Goal: Find specific page/section: Find specific page/section

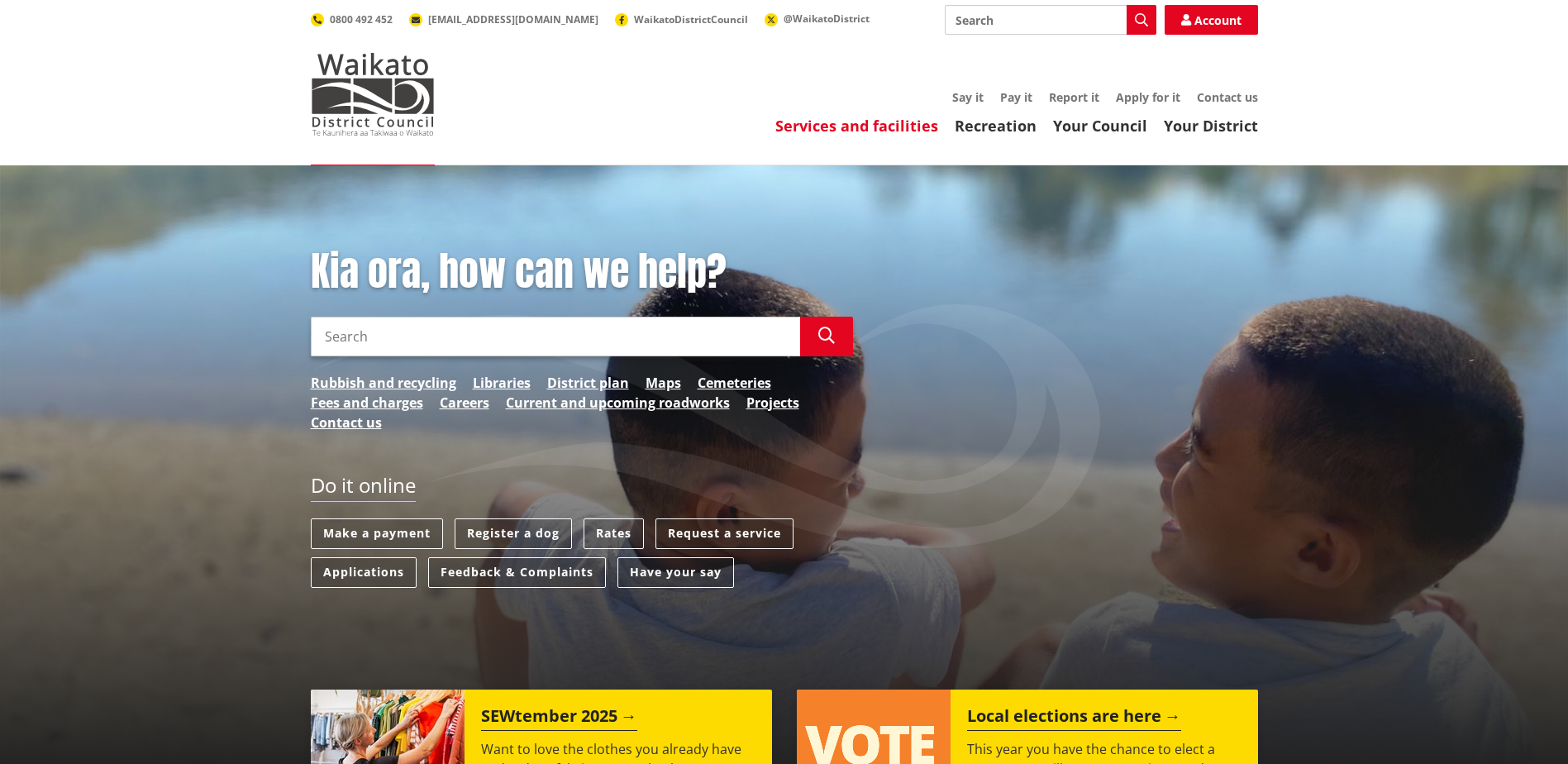
click at [869, 130] on link "Services and facilities" at bounding box center [856, 125] width 162 height 20
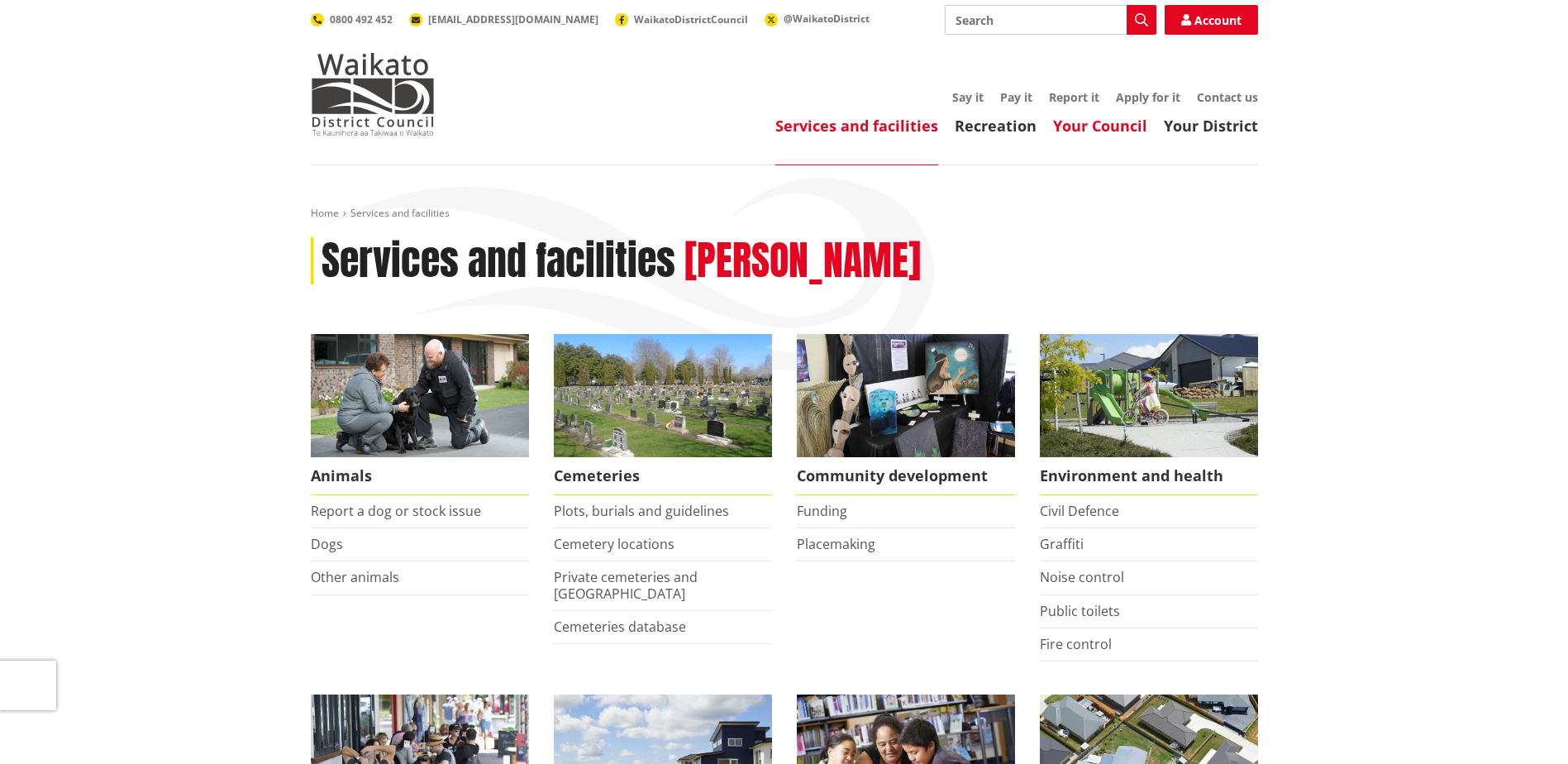
click at [1086, 126] on link "Your Council" at bounding box center [1099, 125] width 94 height 20
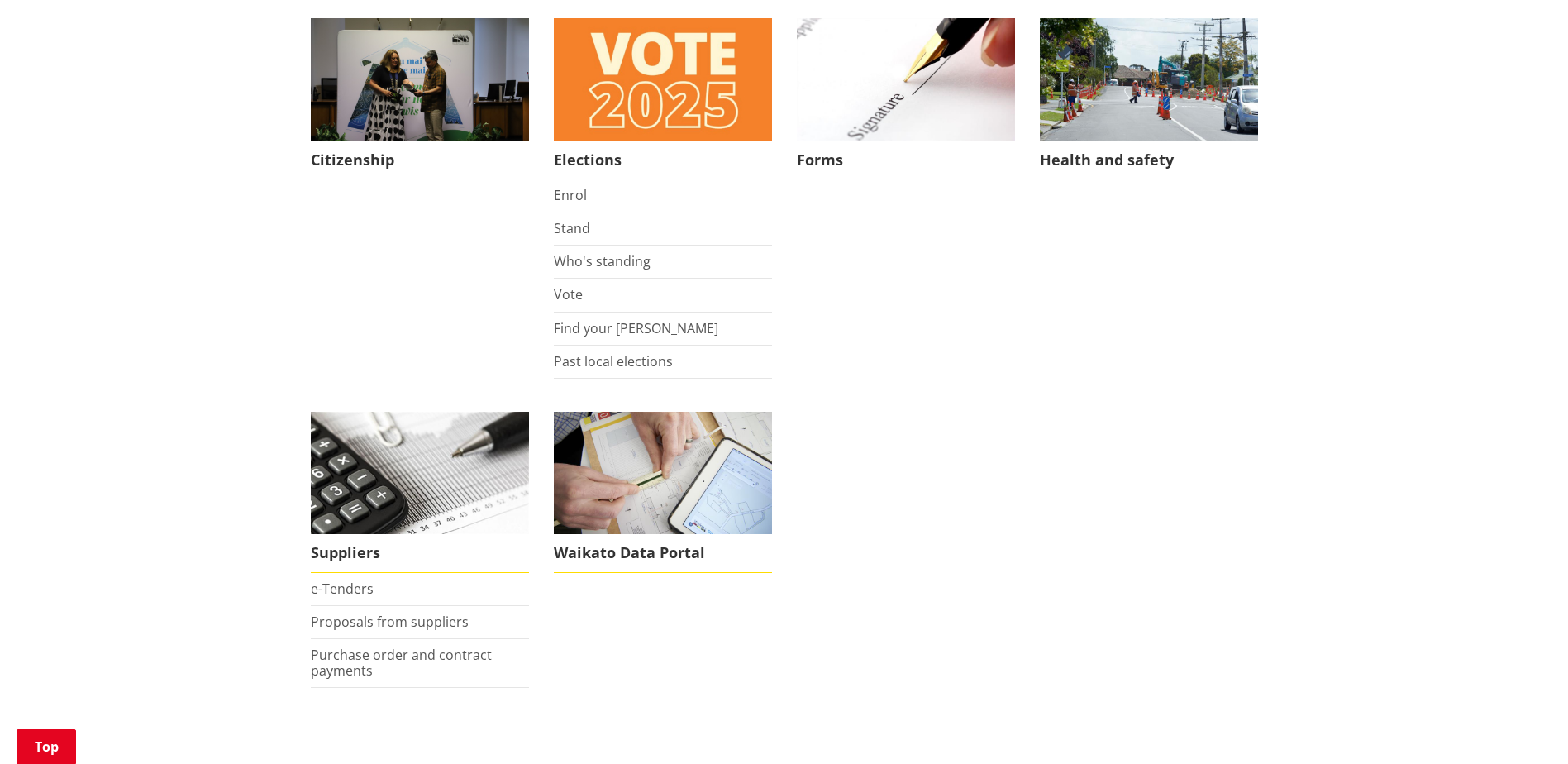
scroll to position [1239, 0]
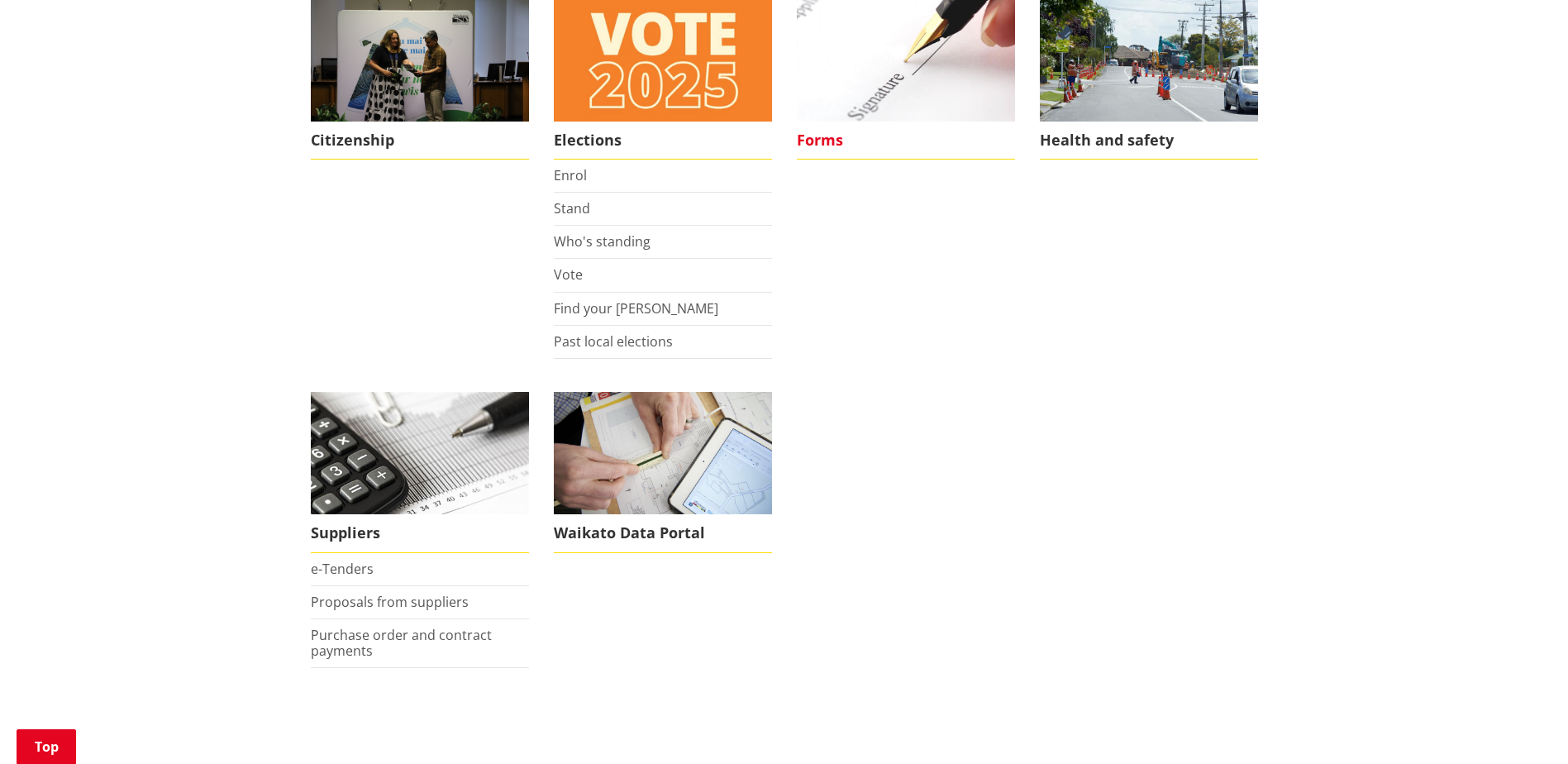
click at [829, 149] on span "Forms" at bounding box center [906, 140] width 219 height 38
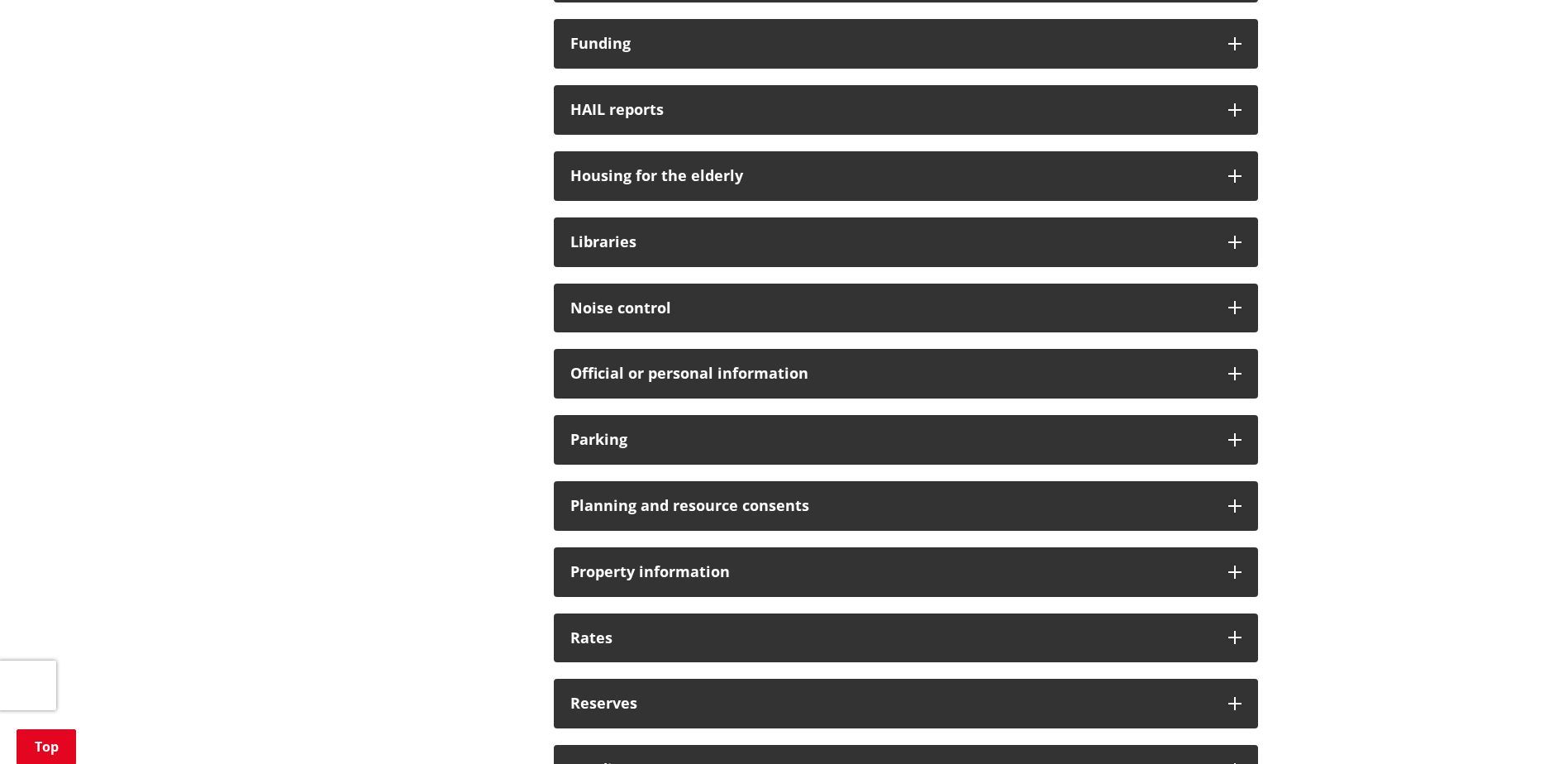
scroll to position [909, 0]
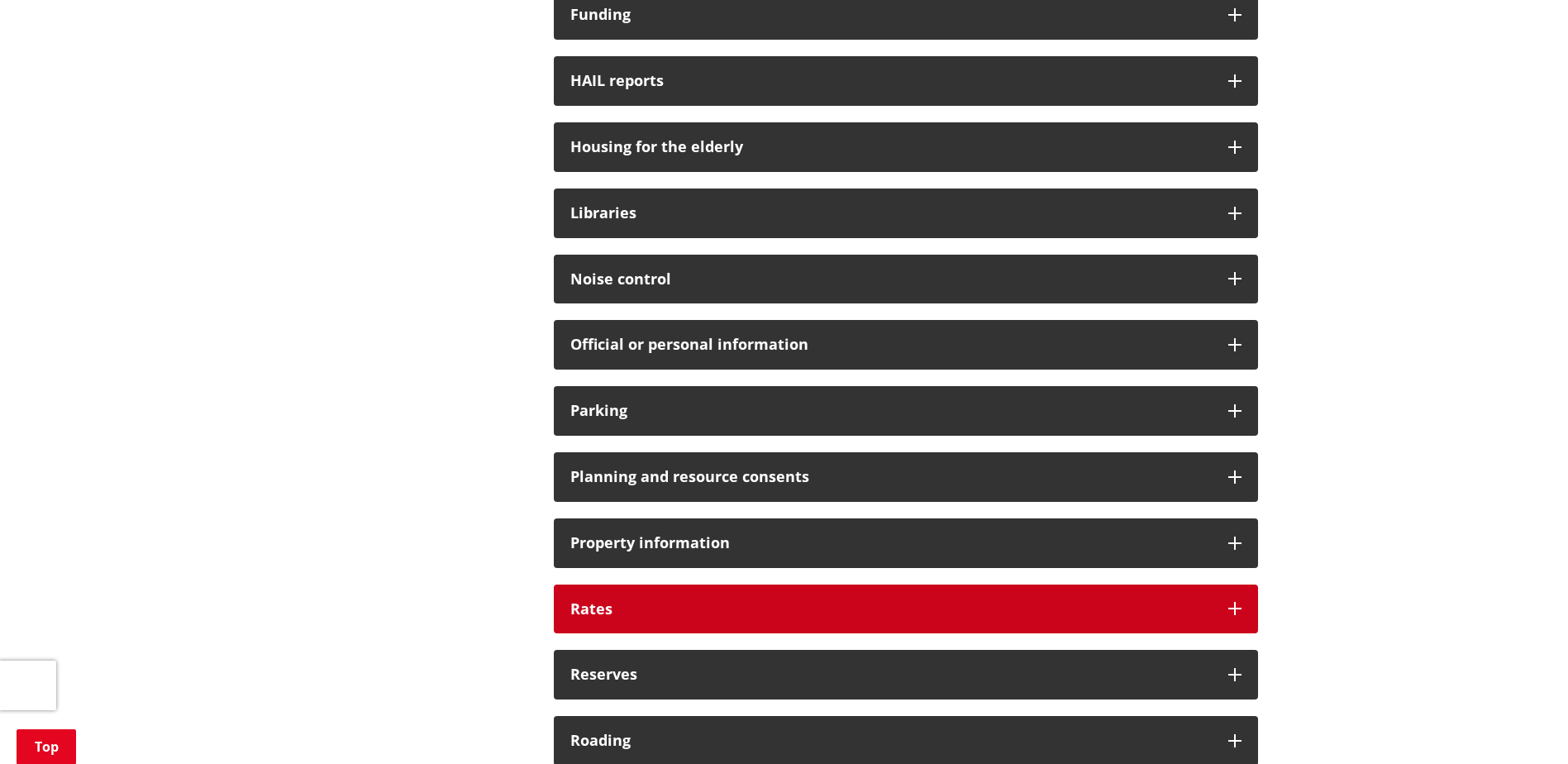
click at [978, 592] on div "Rates" at bounding box center [906, 609] width 704 height 50
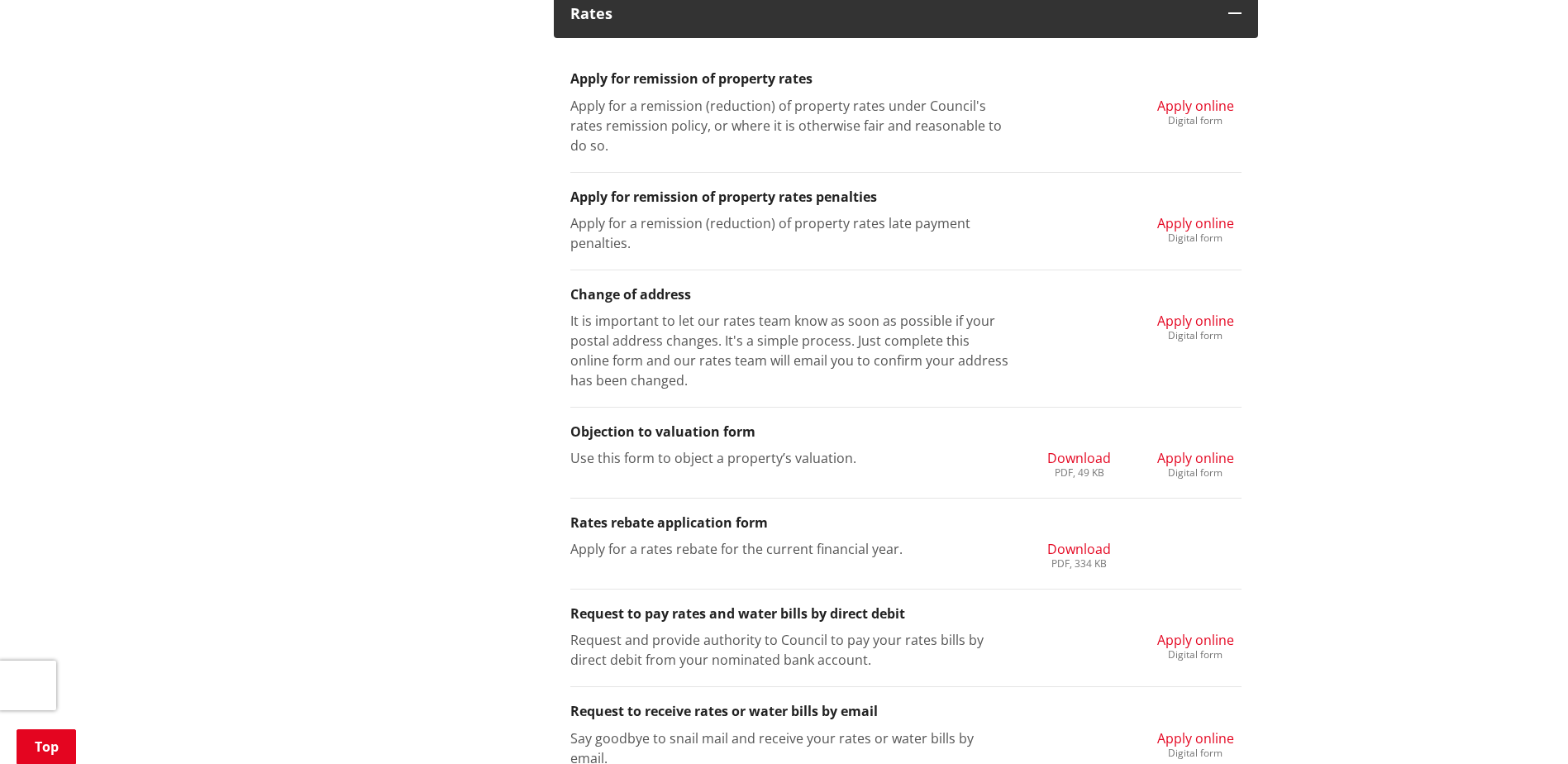
scroll to position [1735, 0]
